Goal: Information Seeking & Learning: Understand process/instructions

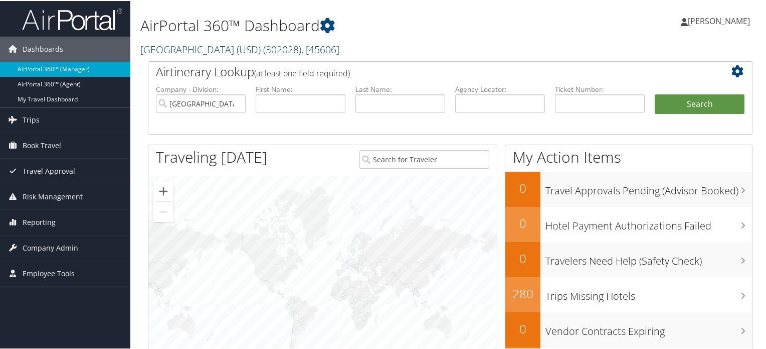
click at [227, 52] on link "University of San Diego (USD) ( 302028 ) , [ 45606 ]" at bounding box center [239, 49] width 199 height 14
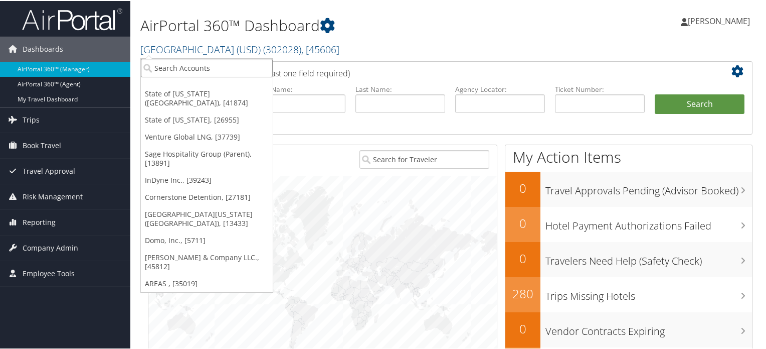
click at [220, 74] on input "search" at bounding box center [207, 67] width 132 height 19
paste input "D5MC66"
type input "D5MC66"
click at [267, 67] on input "D5MC66" at bounding box center [207, 67] width 132 height 19
click at [495, 116] on li "Agency Locator:" at bounding box center [500, 106] width 100 height 47
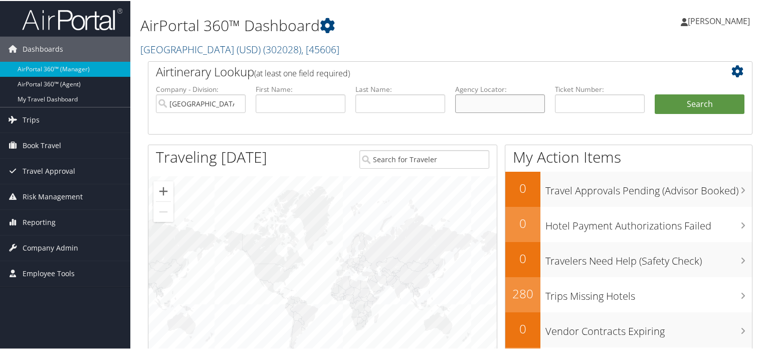
click at [497, 107] on input "text" at bounding box center [500, 102] width 90 height 19
click at [235, 102] on input "University of San Diego (USD)" at bounding box center [201, 102] width 90 height 19
click at [493, 101] on input "text" at bounding box center [500, 102] width 90 height 19
paste input "D5MC66"
type input "D5MC66"
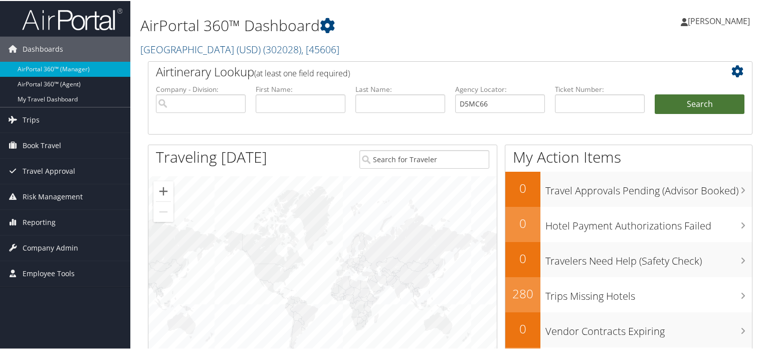
click at [655, 104] on button "Search" at bounding box center [700, 103] width 90 height 20
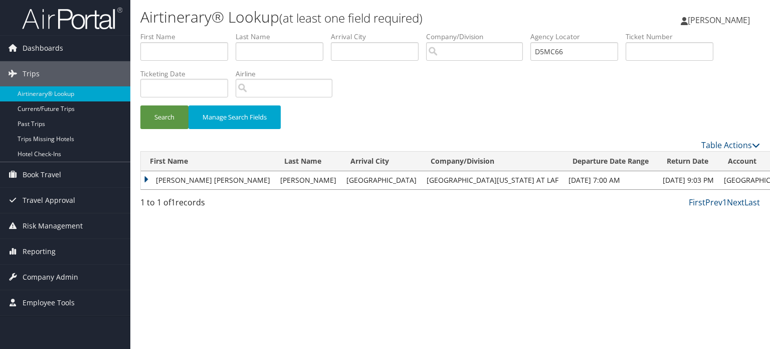
click at [189, 182] on td "[PERSON_NAME] [PERSON_NAME]" at bounding box center [208, 180] width 134 height 18
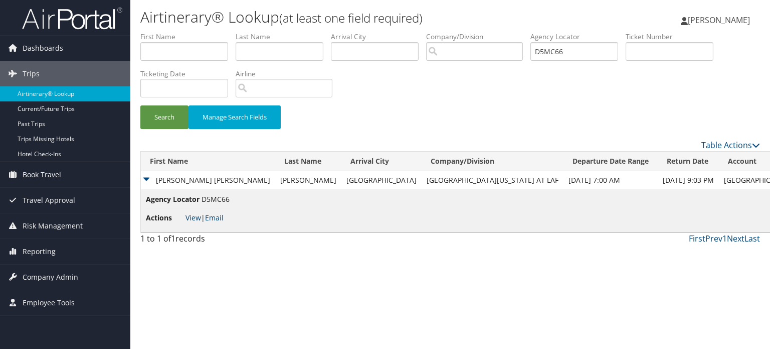
click at [193, 216] on link "View" at bounding box center [194, 218] width 16 height 10
click at [80, 22] on img at bounding box center [72, 19] width 100 height 24
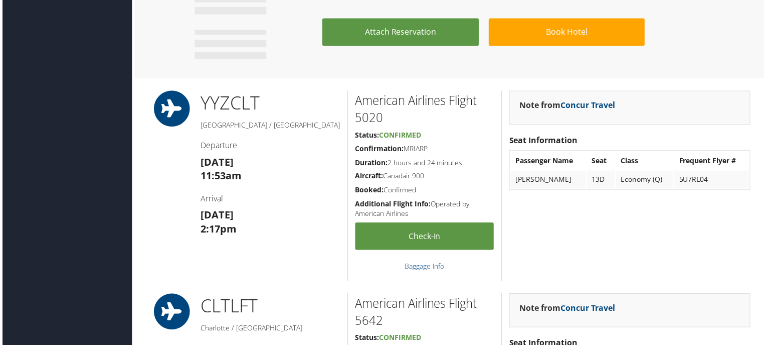
scroll to position [907, 0]
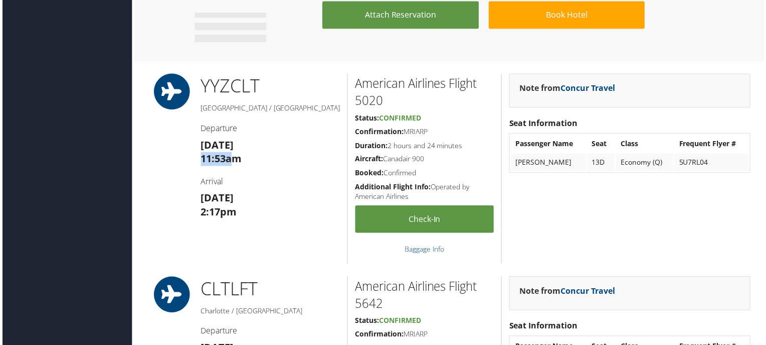
drag, startPoint x: 195, startPoint y: 155, endPoint x: 231, endPoint y: 156, distance: 36.1
click at [231, 156] on div "YYZ CLT Toronto / Charlotte Departure Sun 11 Jan 11:53am Arrival Sun 11 Jan 2:1…" at bounding box center [269, 169] width 155 height 191
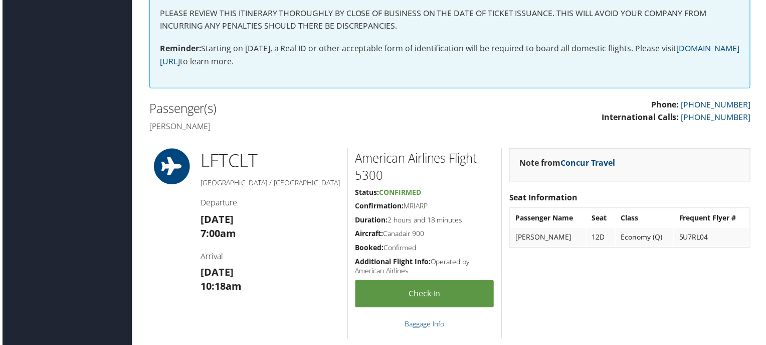
scroll to position [0, 0]
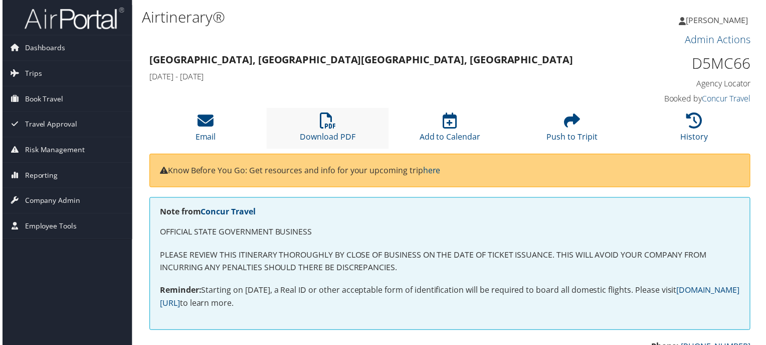
click at [334, 126] on li "Download PDF" at bounding box center [327, 128] width 123 height 41
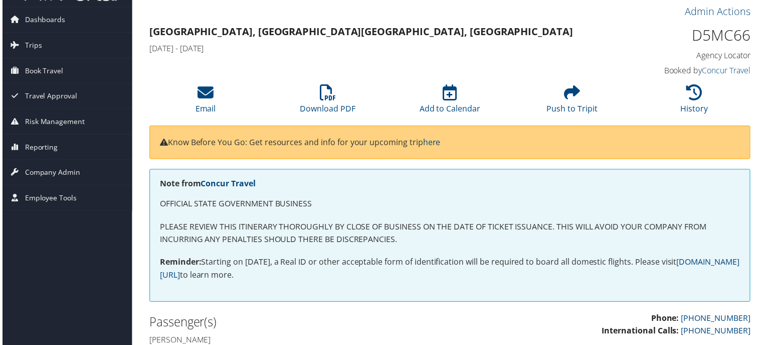
scroll to position [50, 0]
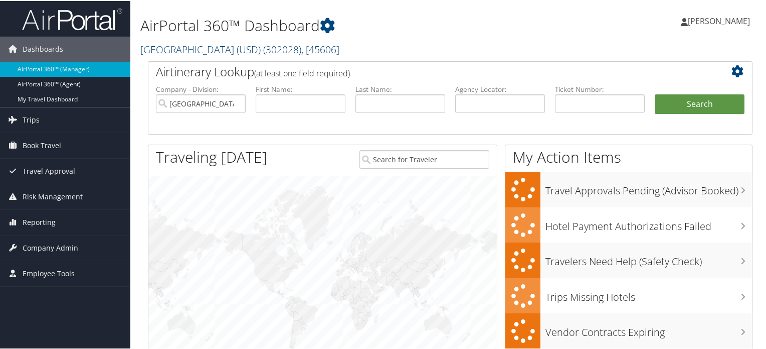
click at [272, 50] on span "( 302028 )" at bounding box center [282, 49] width 38 height 14
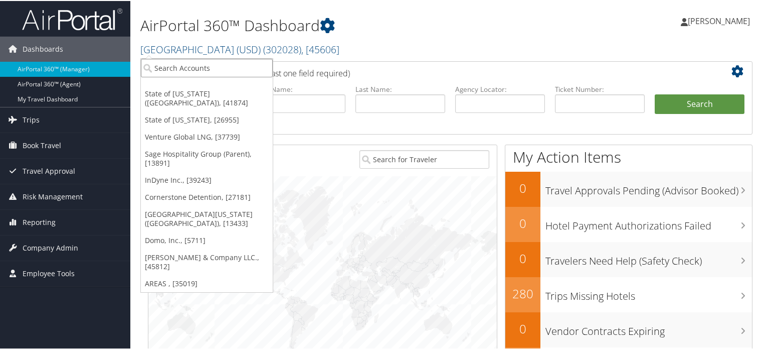
click at [245, 69] on input "search" at bounding box center [207, 67] width 132 height 19
paste input "Rimini Street"
type input "Rimini Street"
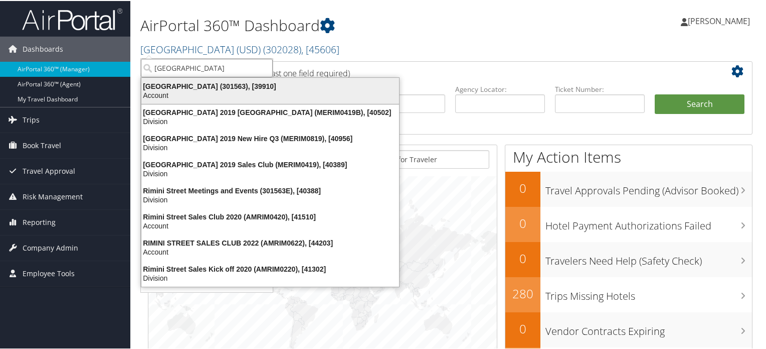
click at [208, 86] on div "Rimini Street (301563), [39910]" at bounding box center [270, 85] width 270 height 9
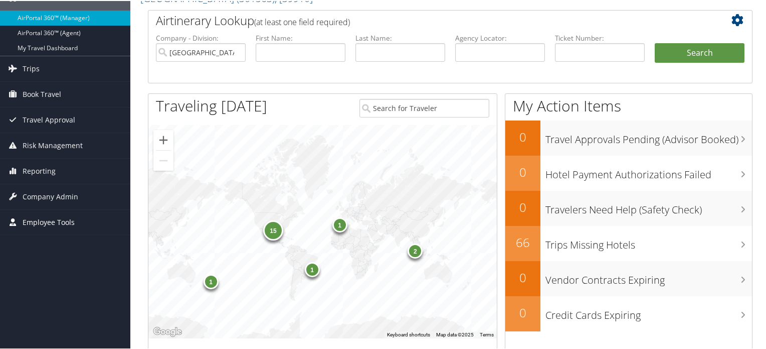
scroll to position [100, 0]
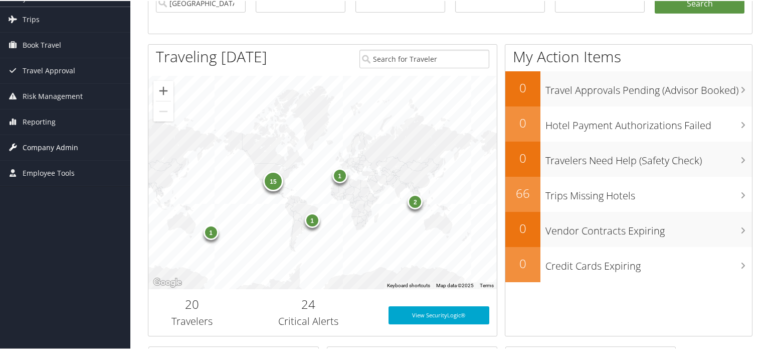
click at [50, 141] on span "Company Admin" at bounding box center [51, 146] width 56 height 25
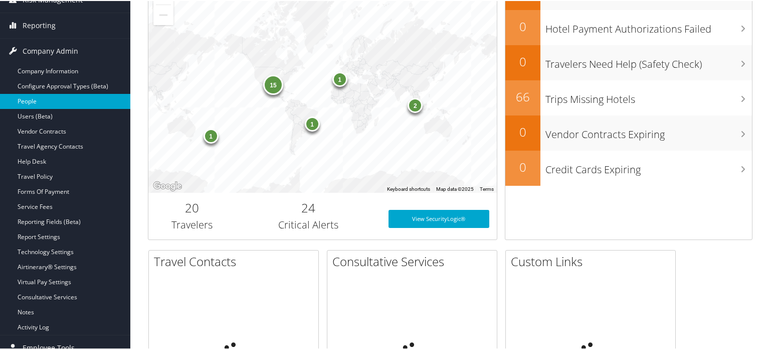
scroll to position [201, 0]
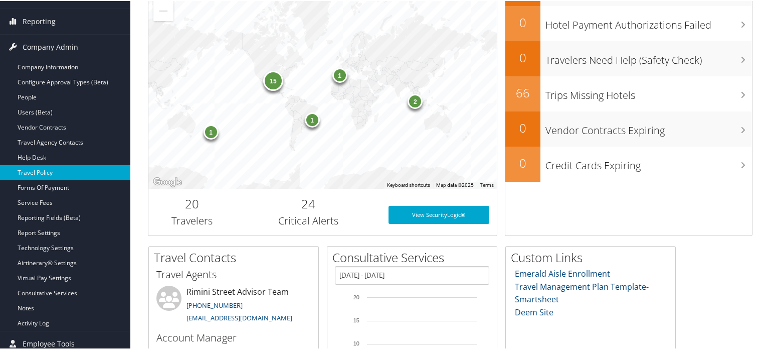
click at [62, 172] on link "Travel Policy" at bounding box center [65, 171] width 130 height 15
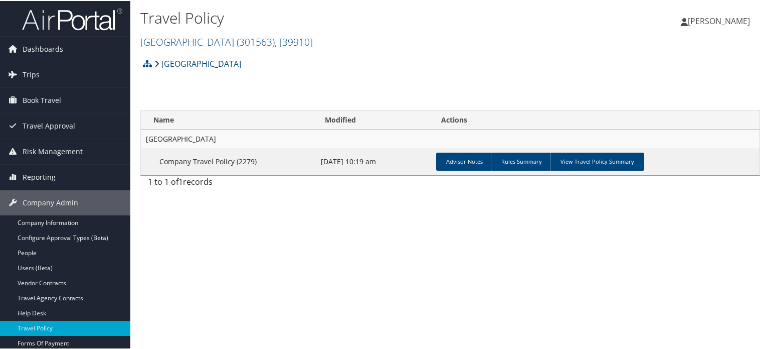
click at [587, 149] on td "Advisor Notes Rules Summary View Travel Policy Summary" at bounding box center [595, 160] width 327 height 27
click at [583, 162] on link "View Travel Policy Summary" at bounding box center [597, 160] width 94 height 18
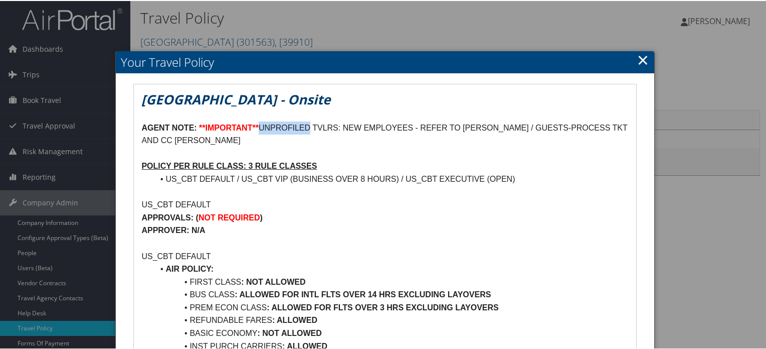
drag, startPoint x: 279, startPoint y: 126, endPoint x: 311, endPoint y: 122, distance: 32.3
click at [311, 122] on p "AGENT NOTE: **IMPORTANT** UNPROFILED TVLRS: NEW EMPLOYEES - REFER TO [PERSON_NA…" at bounding box center [384, 133] width 487 height 26
click at [352, 139] on p "AGENT NOTE: **IMPORTANT** UNPROFILED TVLRS: NEW EMPLOYEES - REFER TO [PERSON_NA…" at bounding box center [384, 133] width 487 height 26
drag, startPoint x: 529, startPoint y: 125, endPoint x: 468, endPoint y: 125, distance: 61.2
click at [468, 125] on p "AGENT NOTE: **IMPORTANT** UNPROFILED TVLRS: NEW EMPLOYEES - REFER TO DEBBIE WEL…" at bounding box center [384, 133] width 487 height 26
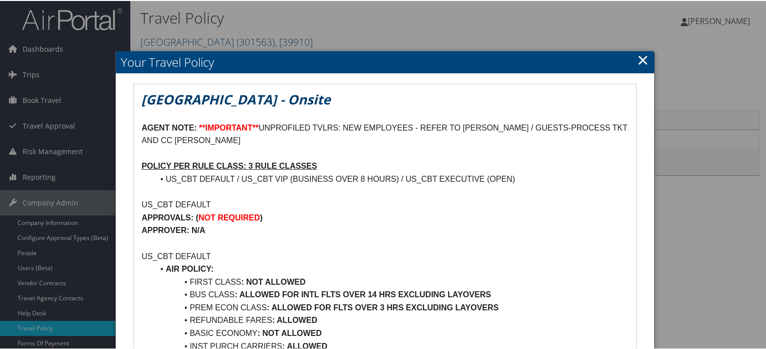
click at [555, 146] on p at bounding box center [384, 152] width 487 height 13
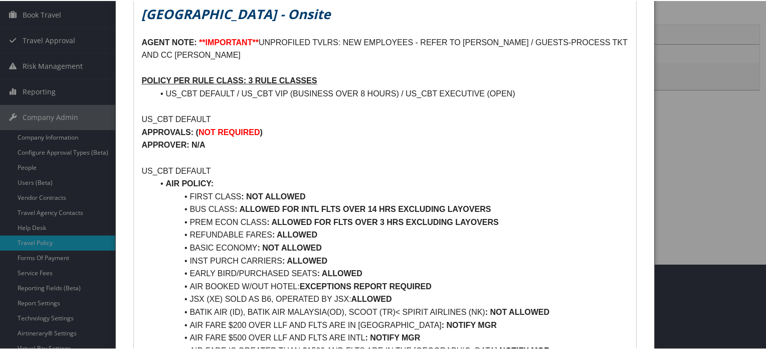
scroll to position [100, 0]
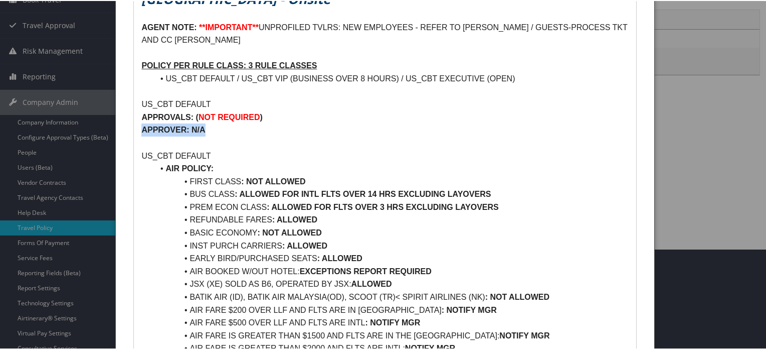
drag, startPoint x: 142, startPoint y: 126, endPoint x: 207, endPoint y: 128, distance: 64.7
click at [207, 128] on p "APPROVER: N/A" at bounding box center [384, 128] width 487 height 13
click at [255, 134] on p "APPROVER: N/A" at bounding box center [384, 128] width 487 height 13
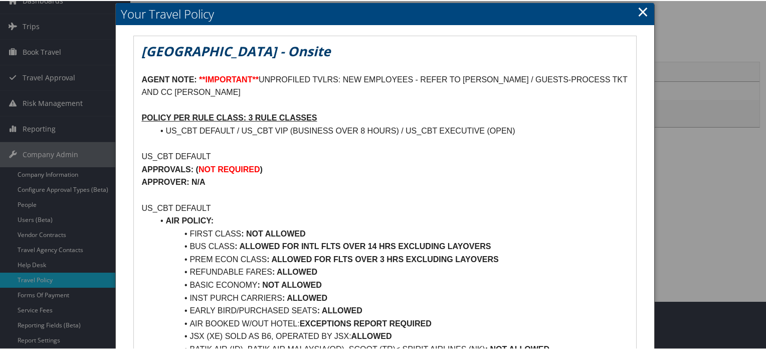
scroll to position [0, 0]
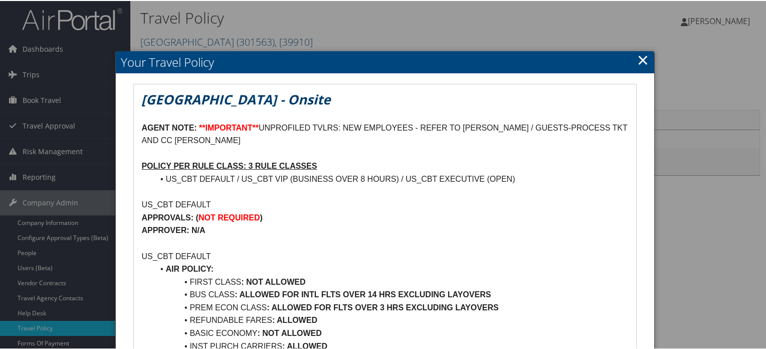
click at [637, 56] on link "×" at bounding box center [643, 59] width 12 height 20
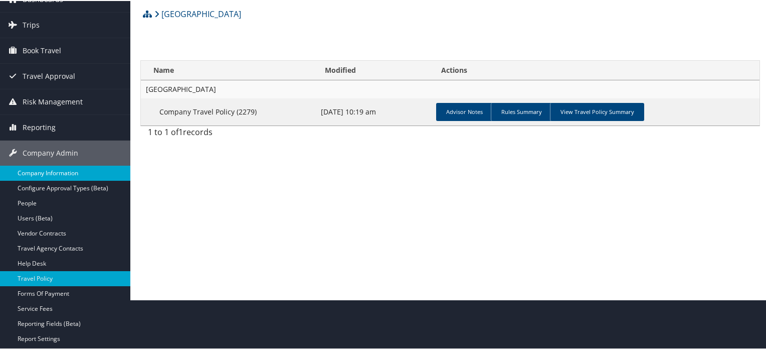
scroll to position [50, 0]
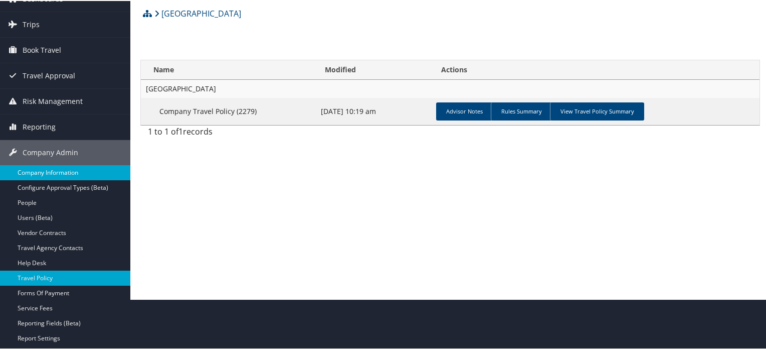
click at [57, 166] on link "Company Information" at bounding box center [65, 171] width 130 height 15
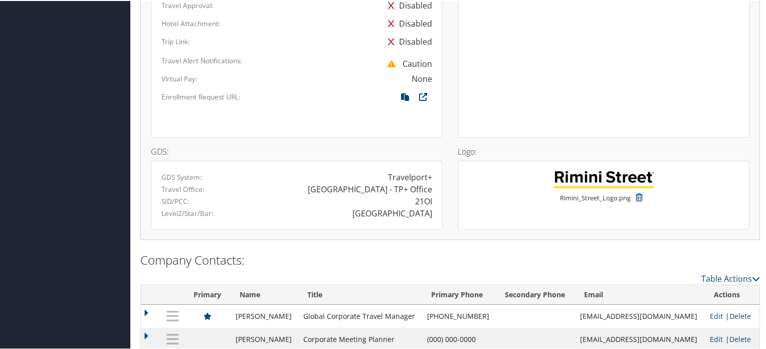
scroll to position [783, 0]
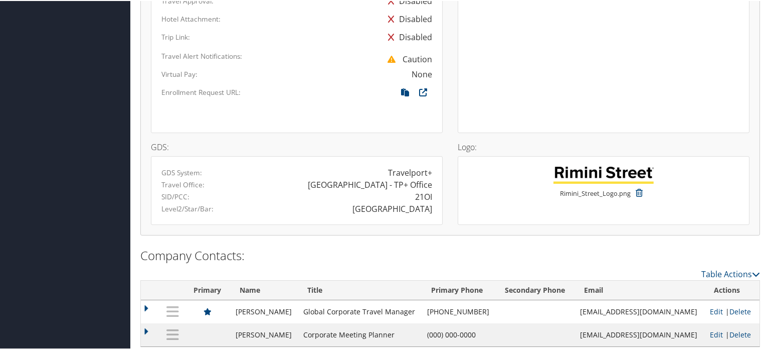
click at [418, 190] on div "21OI" at bounding box center [423, 196] width 17 height 12
click at [380, 202] on div "RIMINI" at bounding box center [368, 208] width 143 height 12
click at [428, 190] on div "21OI" at bounding box center [423, 196] width 17 height 12
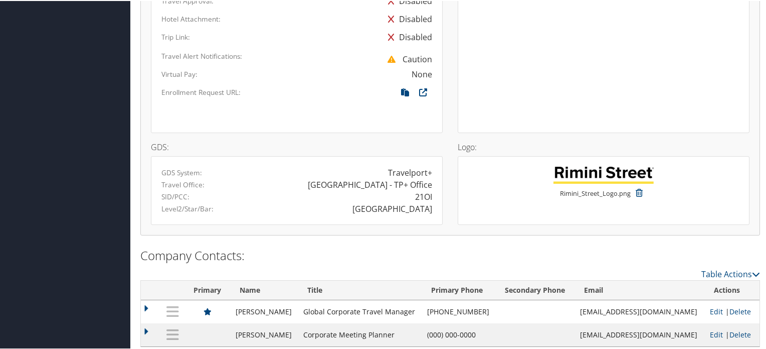
click at [373, 202] on div "RIMINI" at bounding box center [368, 208] width 143 height 12
click at [428, 190] on div "21OI" at bounding box center [423, 196] width 17 height 12
copy div "21OI"
click at [404, 202] on div "RIMINI" at bounding box center [368, 208] width 143 height 12
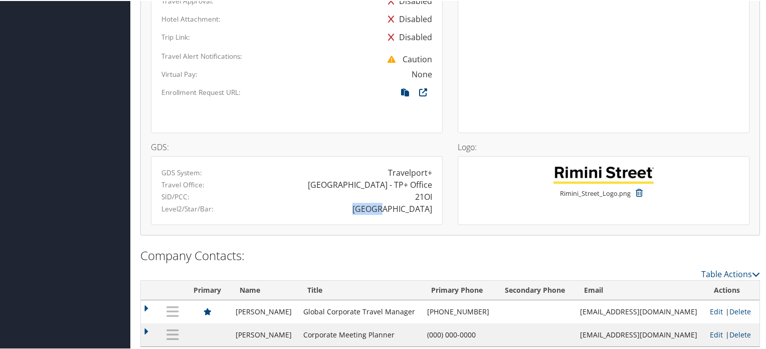
click at [404, 202] on div "RIMINI" at bounding box center [368, 208] width 143 height 12
copy div "RIMINI"
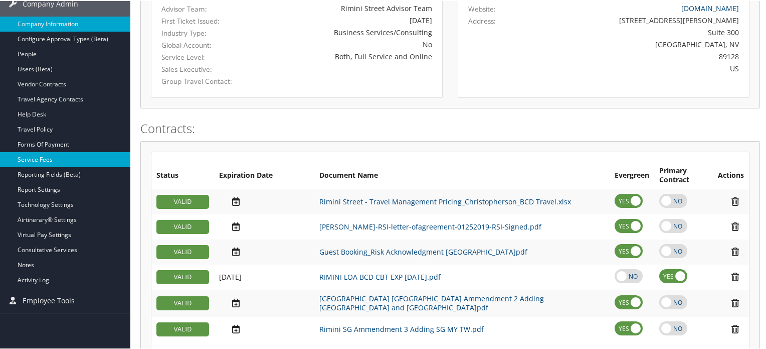
scroll to position [181, 0]
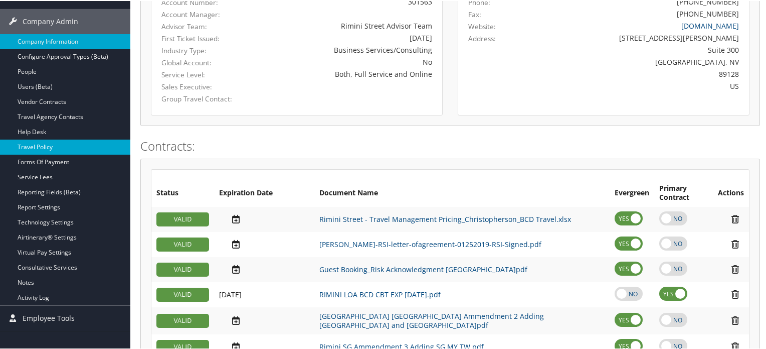
click at [60, 146] on link "Travel Policy" at bounding box center [65, 145] width 130 height 15
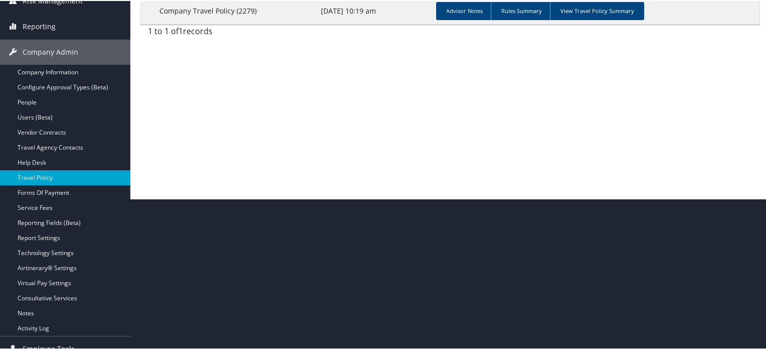
scroll to position [50, 0]
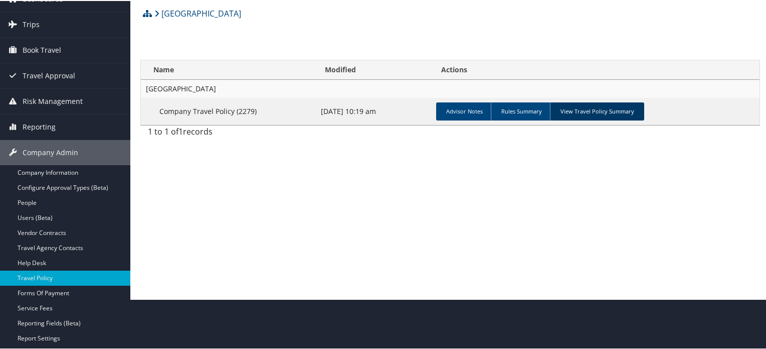
click at [600, 115] on link "View Travel Policy Summary" at bounding box center [597, 110] width 94 height 18
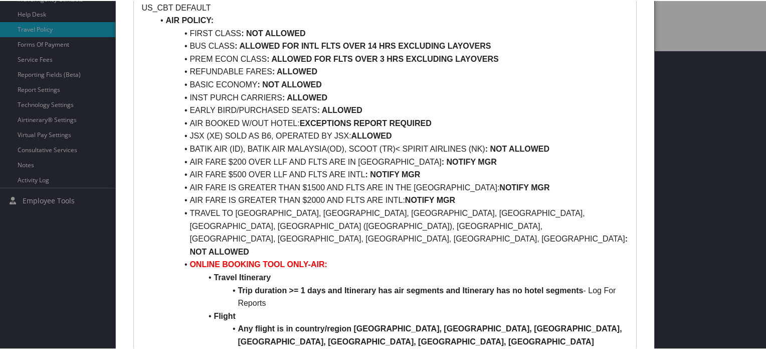
scroll to position [301, 0]
